Goal: Information Seeking & Learning: Learn about a topic

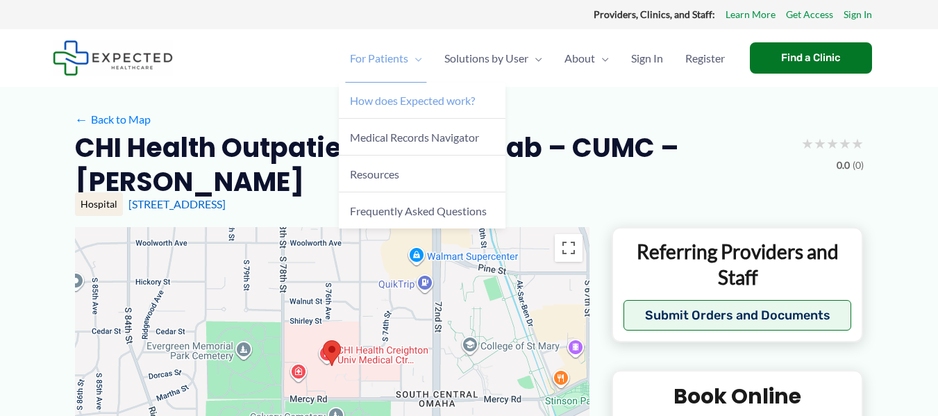
click at [373, 99] on span "How does Expected work?" at bounding box center [412, 100] width 125 height 13
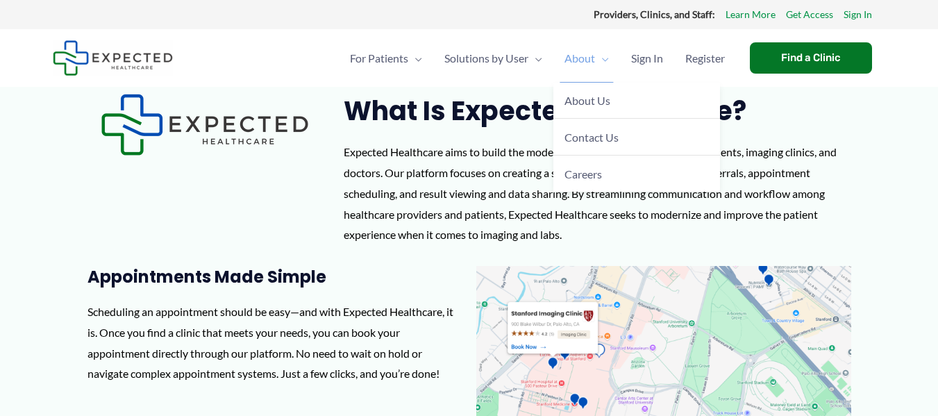
click at [564, 65] on span "About" at bounding box center [579, 58] width 31 height 49
